Goal: Check status: Check status

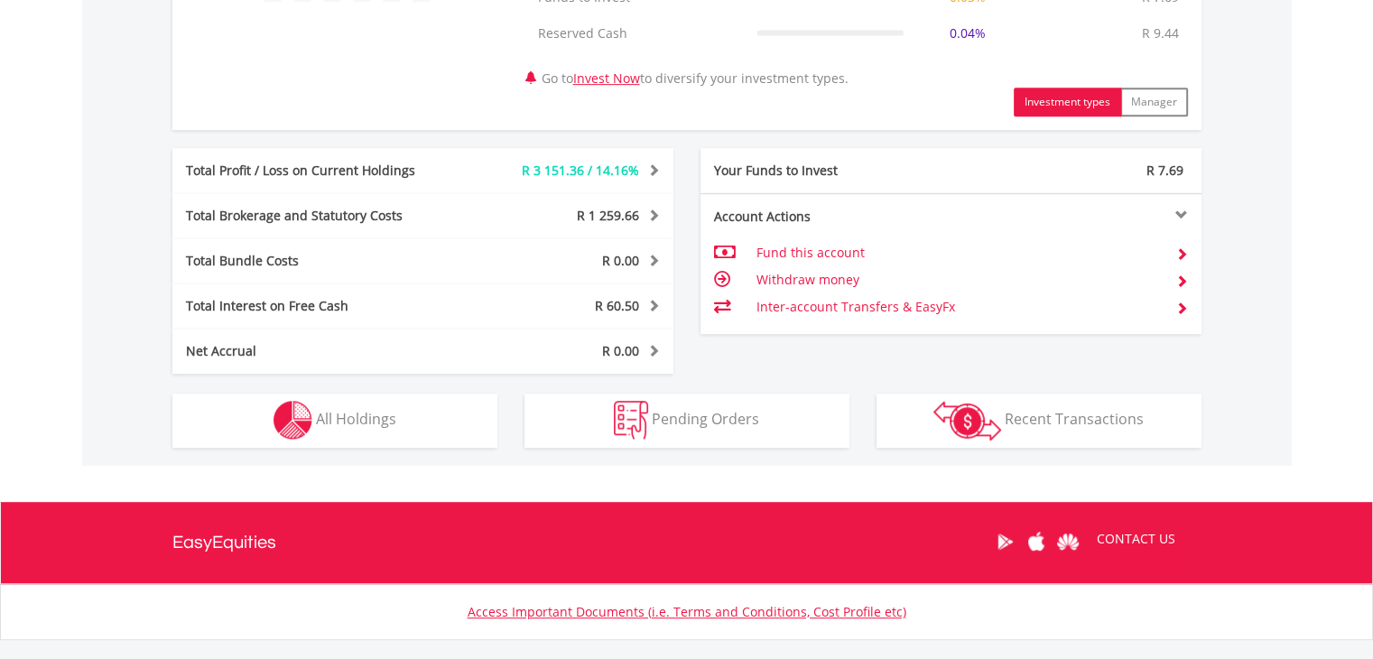
scroll to position [913, 0]
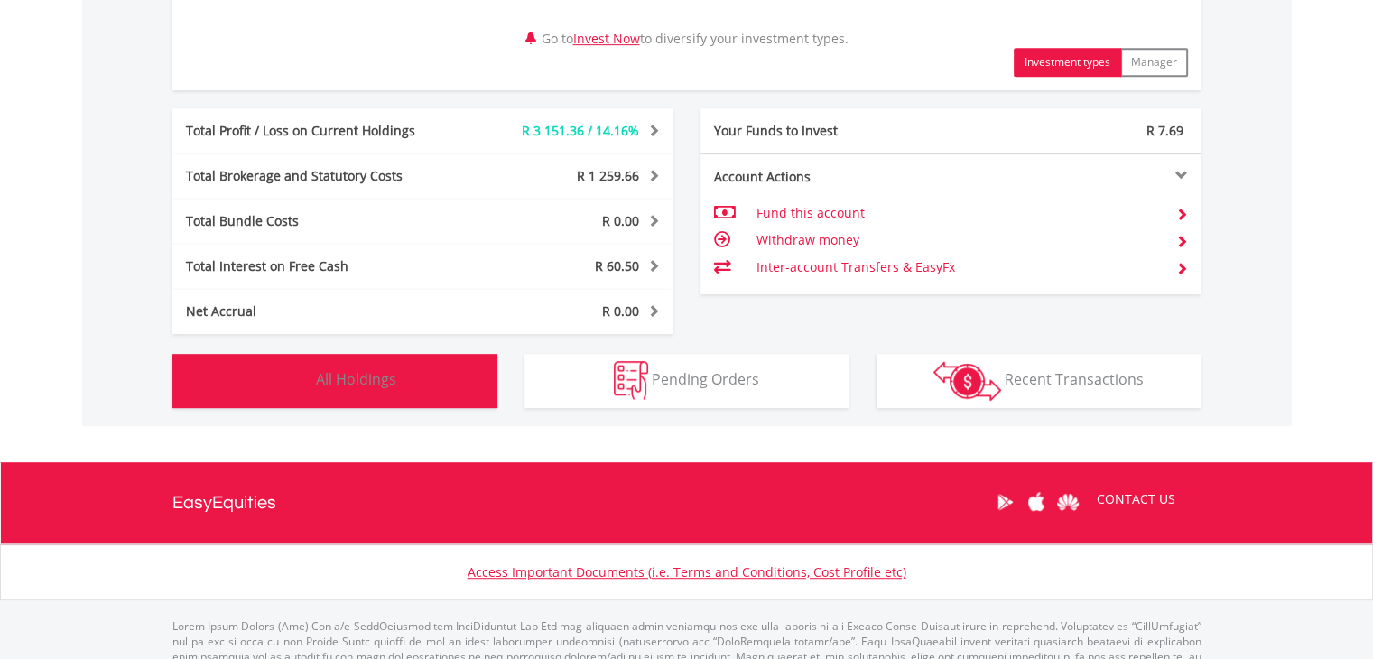
click at [354, 374] on span "All Holdings" at bounding box center [356, 379] width 80 height 20
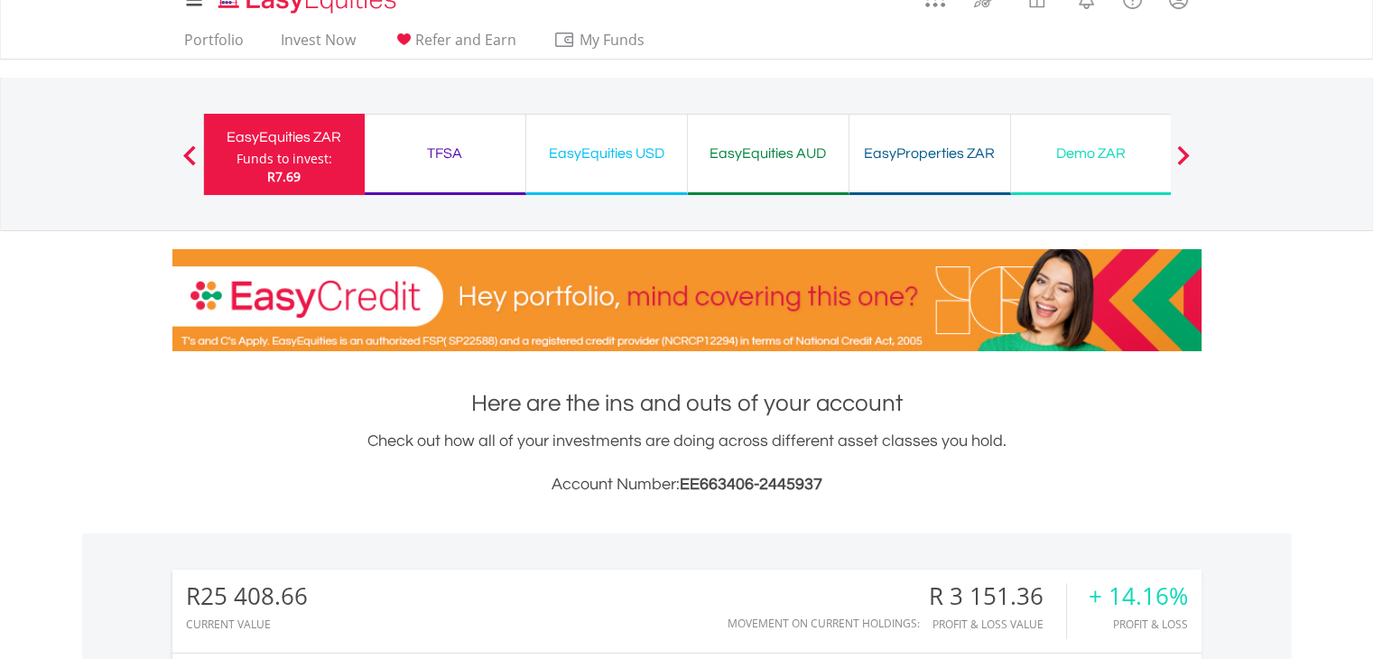
scroll to position [14, 0]
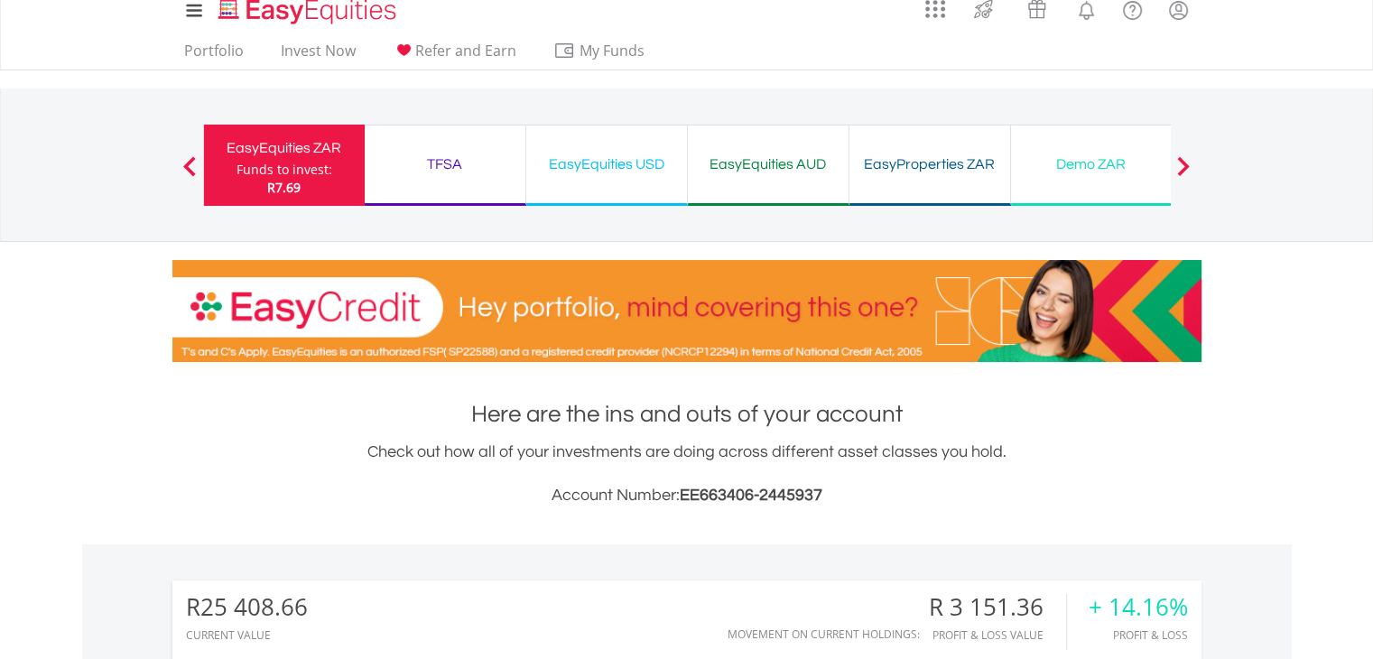
click at [600, 165] on div "EasyEquities USD" at bounding box center [606, 164] width 139 height 25
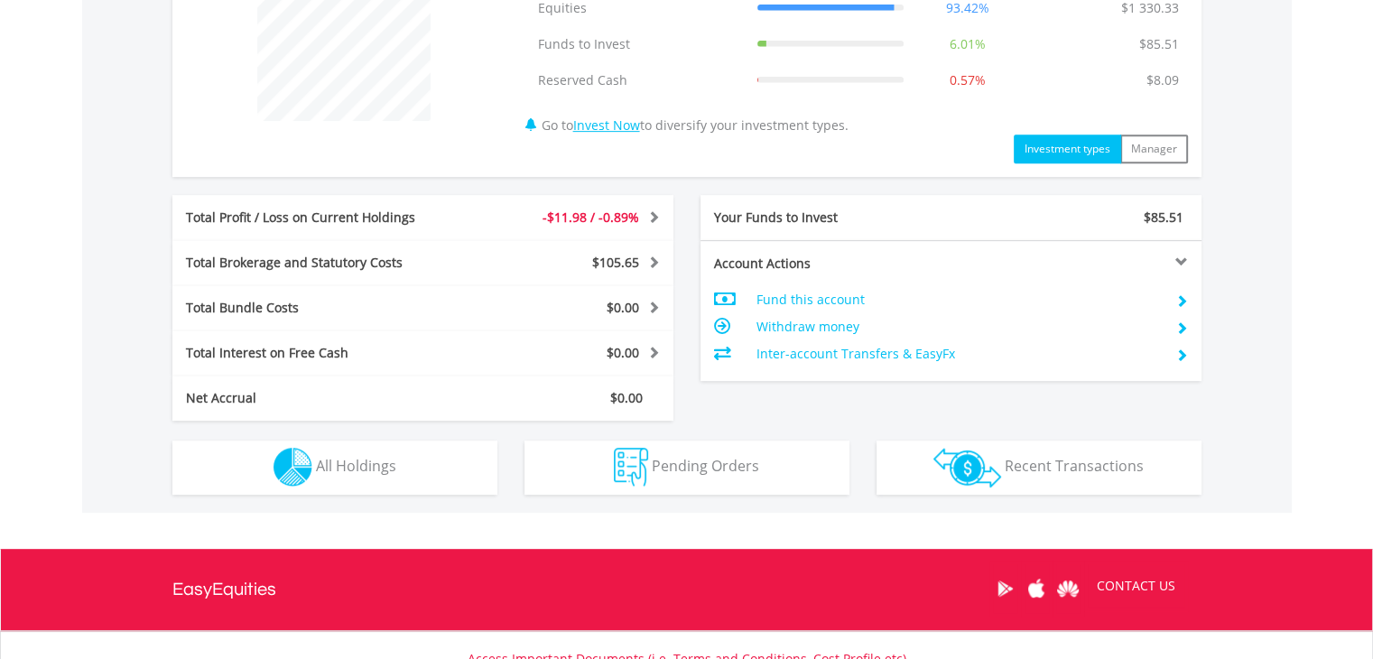
scroll to position [903, 0]
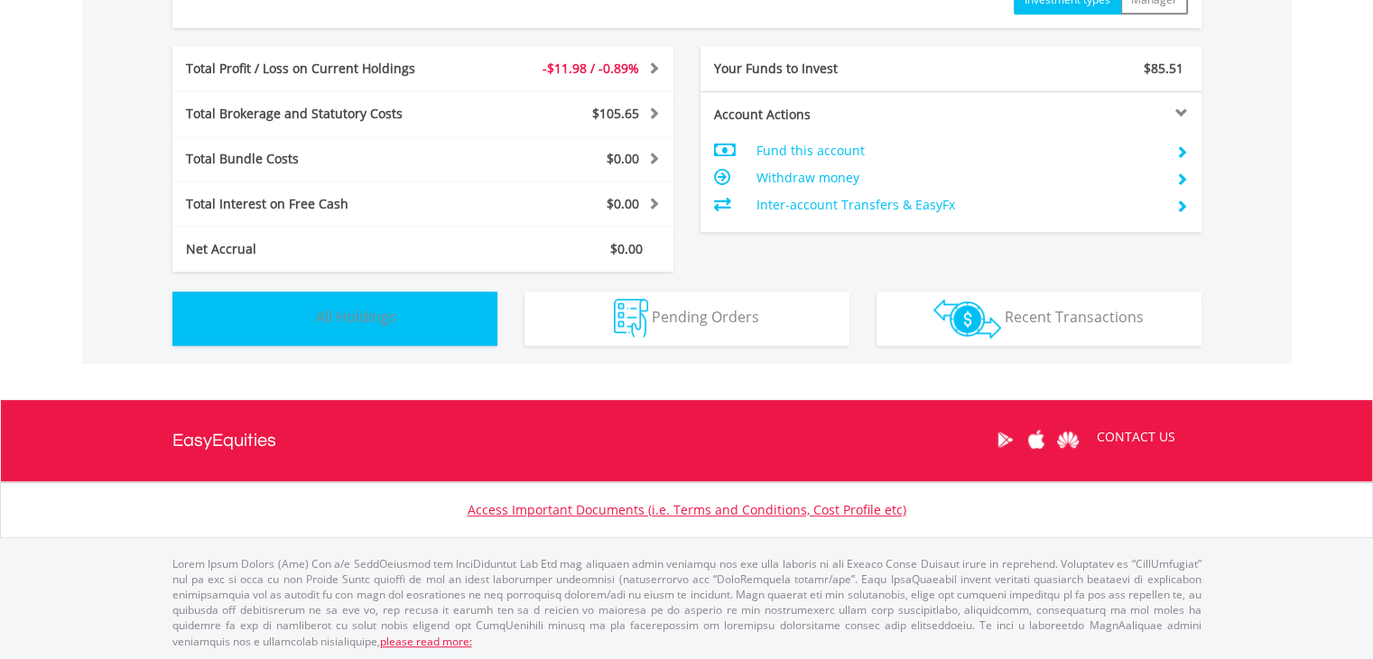
click at [333, 315] on span "All Holdings" at bounding box center [356, 317] width 80 height 20
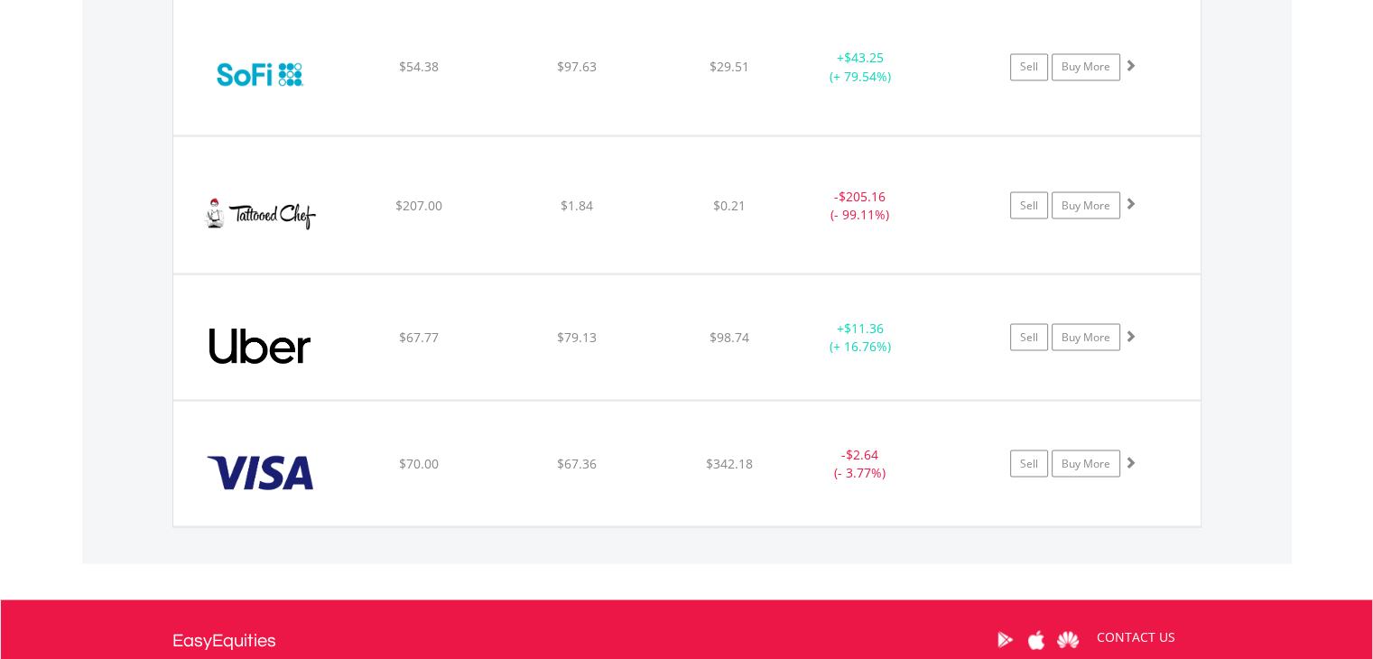
scroll to position [2545, 0]
